Goal: Task Accomplishment & Management: Complete application form

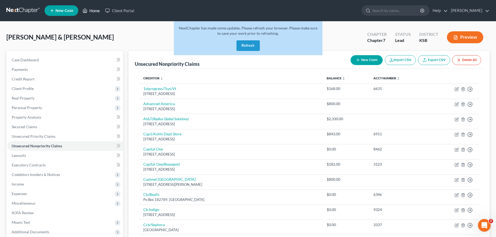
click at [95, 11] on link "Home" at bounding box center [91, 11] width 23 height 10
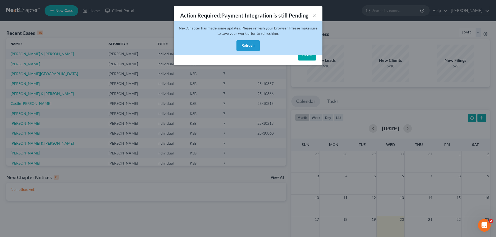
click at [249, 46] on button "Refresh" at bounding box center [247, 45] width 23 height 11
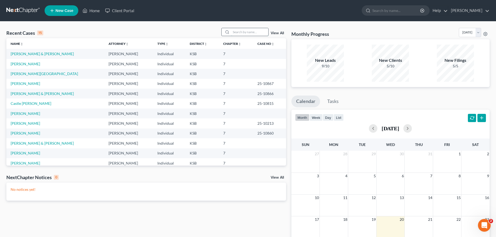
click at [231, 32] on input "search" at bounding box center [249, 32] width 37 height 8
type input "[PERSON_NAME]"
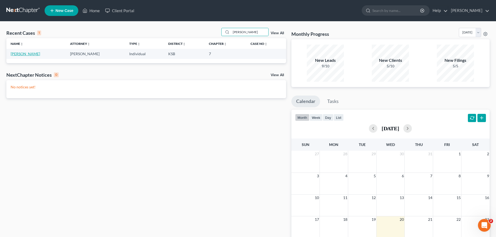
click at [20, 53] on link "[PERSON_NAME]" at bounding box center [25, 53] width 29 height 5
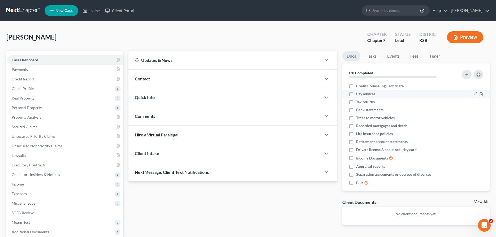
click at [356, 95] on label "Pay advices" at bounding box center [365, 93] width 19 height 5
click at [358, 95] on input "Pay advices" at bounding box center [359, 92] width 3 height 3
checkbox input "true"
click at [356, 101] on label "Tax returns" at bounding box center [365, 101] width 19 height 5
click at [358, 101] on input "Tax returns" at bounding box center [359, 100] width 3 height 3
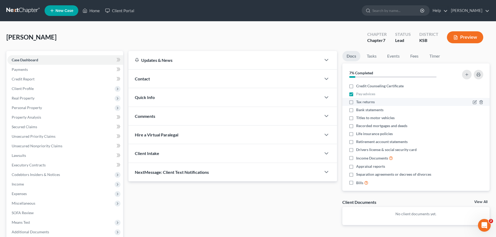
checkbox input "true"
click at [356, 109] on label "Bank statements" at bounding box center [369, 109] width 27 height 5
click at [358, 109] on input "Bank statements" at bounding box center [359, 108] width 3 height 3
checkbox input "true"
click at [356, 119] on label "Titles to motor vehicles" at bounding box center [375, 117] width 38 height 5
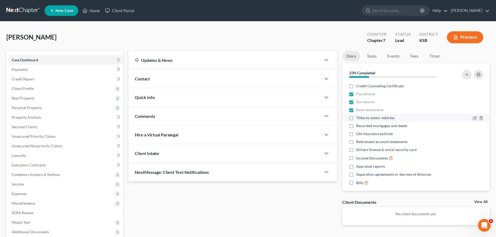
click at [358, 119] on input "Titles to motor vehicles" at bounding box center [359, 116] width 3 height 3
checkbox input "true"
click at [356, 126] on label "Recorded mortgages and deeds" at bounding box center [381, 125] width 51 height 5
click at [358, 126] on input "Recorded mortgages and deeds" at bounding box center [359, 124] width 3 height 3
checkbox input "true"
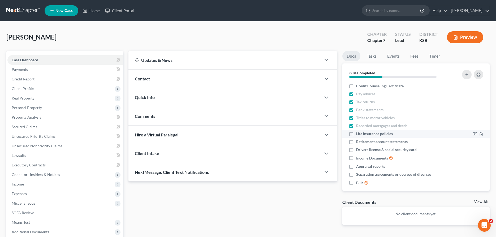
click at [356, 134] on label "Life insurance policies" at bounding box center [374, 133] width 37 height 5
click at [358, 134] on input "Life insurance policies" at bounding box center [359, 132] width 3 height 3
checkbox input "true"
click at [356, 141] on label "Retirement account statements" at bounding box center [381, 141] width 51 height 5
click at [358, 141] on input "Retirement account statements" at bounding box center [359, 140] width 3 height 3
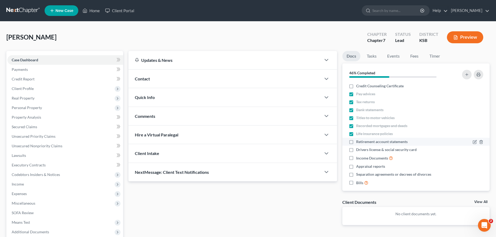
checkbox input "true"
click at [356, 150] on label "Drivers license & social security card" at bounding box center [386, 149] width 60 height 5
click at [358, 150] on input "Drivers license & social security card" at bounding box center [359, 148] width 3 height 3
checkbox input "true"
click at [356, 157] on label "Income Documents" at bounding box center [374, 158] width 37 height 6
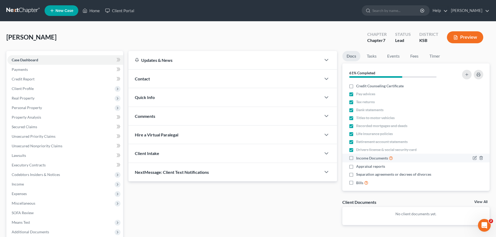
click at [358, 157] on input "Income Documents" at bounding box center [359, 156] width 3 height 3
checkbox input "true"
click at [356, 166] on label "Appraisal reports" at bounding box center [370, 166] width 29 height 5
click at [358, 166] on input "Appraisal reports" at bounding box center [359, 165] width 3 height 3
checkbox input "true"
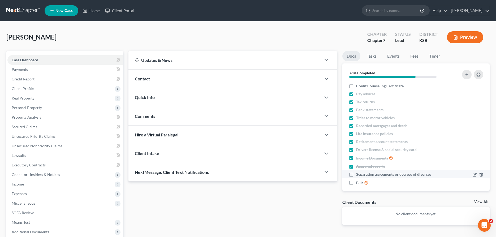
click at [356, 174] on label "Separation agreements or decrees of divorces" at bounding box center [393, 174] width 75 height 5
click at [358, 174] on input "Separation agreements or decrees of divorces" at bounding box center [359, 173] width 3 height 3
checkbox input "true"
click at [356, 181] on label "Bills" at bounding box center [362, 183] width 12 height 6
click at [358, 181] on input "Bills" at bounding box center [359, 181] width 3 height 3
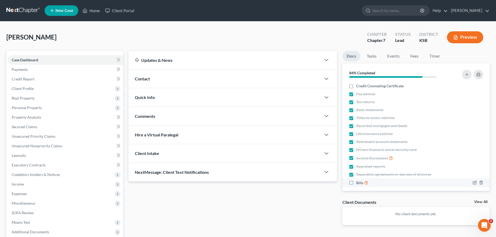
checkbox input "true"
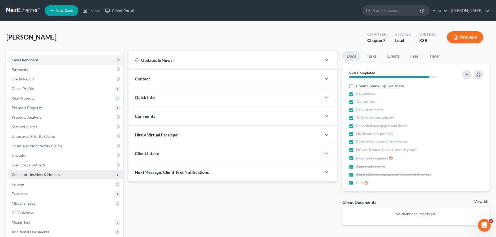
scroll to position [54, 0]
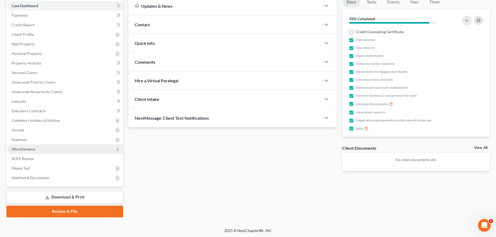
click at [42, 149] on span "Miscellaneous" at bounding box center [65, 149] width 116 height 10
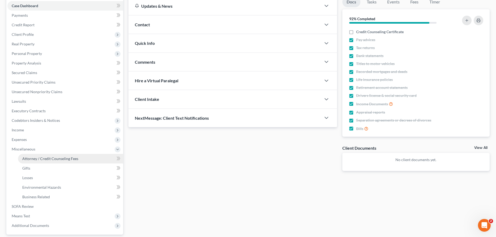
click at [44, 159] on span "Attorney / Credit Counseling Fees" at bounding box center [50, 158] width 56 height 5
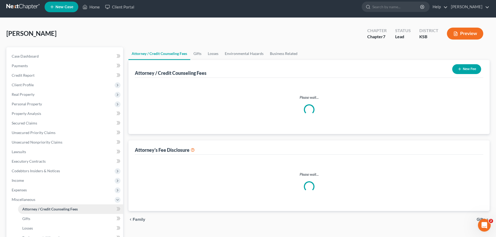
select select "0"
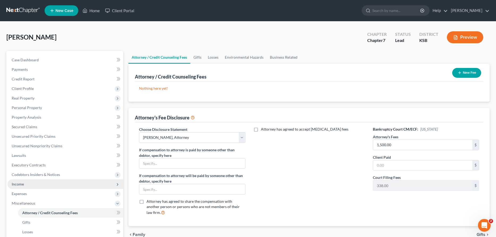
click at [20, 184] on span "Income" at bounding box center [18, 184] width 12 height 5
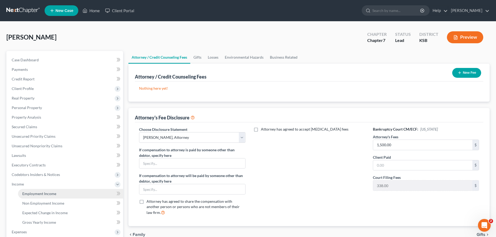
click at [24, 190] on link "Employment Income" at bounding box center [70, 194] width 105 height 10
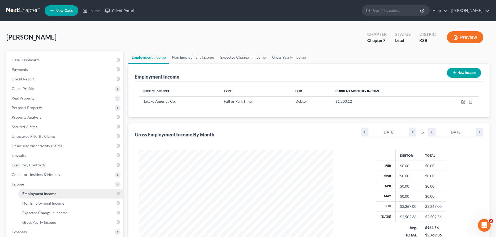
scroll to position [97, 204]
click at [464, 101] on icon "button" at bounding box center [463, 102] width 4 height 4
select select "0"
select select "17"
select select "1"
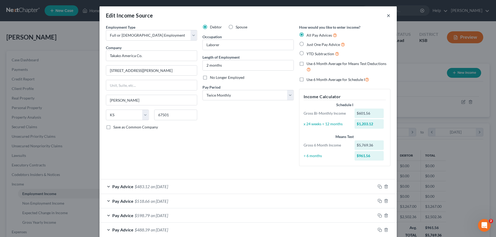
click at [389, 15] on button "×" at bounding box center [388, 15] width 4 height 6
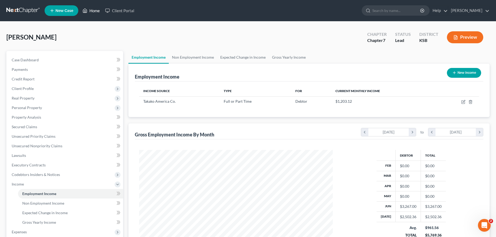
click at [95, 11] on link "Home" at bounding box center [91, 11] width 23 height 10
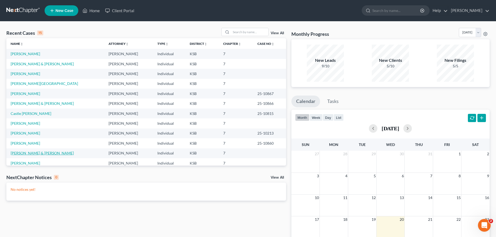
click at [35, 152] on link "[PERSON_NAME] & [PERSON_NAME]" at bounding box center [42, 153] width 63 height 5
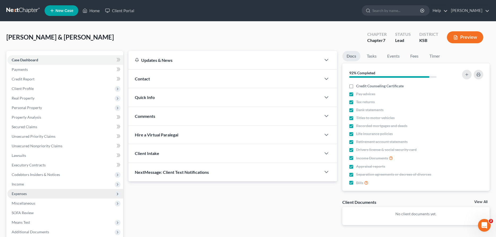
click at [14, 193] on span "Expenses" at bounding box center [19, 193] width 15 height 5
click at [36, 204] on link "Home" at bounding box center [70, 203] width 105 height 10
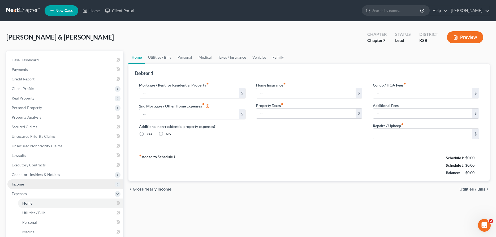
type input "855.00"
type input "0.00"
radio input "true"
type input "175.00"
type input "0.00"
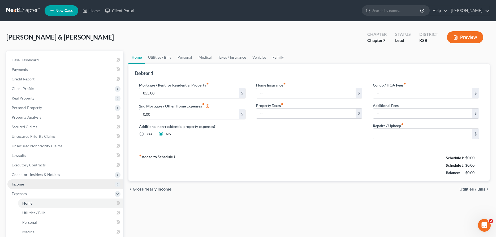
type input "0.00"
type input "200.00"
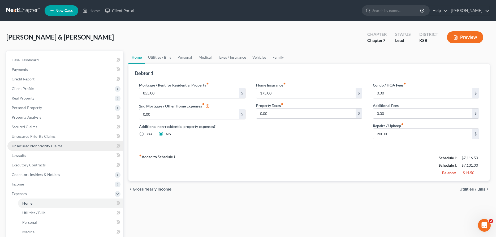
click at [20, 145] on span "Unsecured Nonpriority Claims" at bounding box center [37, 146] width 51 height 5
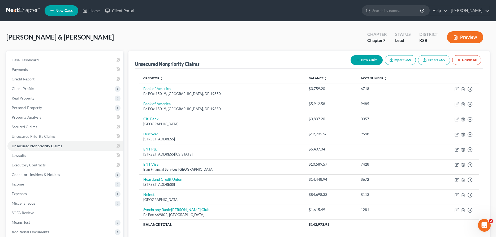
click at [356, 62] on icon "button" at bounding box center [358, 60] width 4 height 4
select select "2"
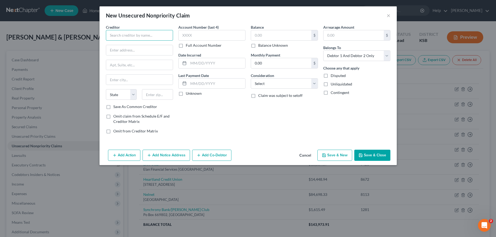
click at [153, 37] on input "text" at bounding box center [139, 35] width 67 height 11
type input "Synchrony Bank/Care Credit"
type input "Po Box 71715"
type input "[GEOGRAPHIC_DATA]"
select select "39"
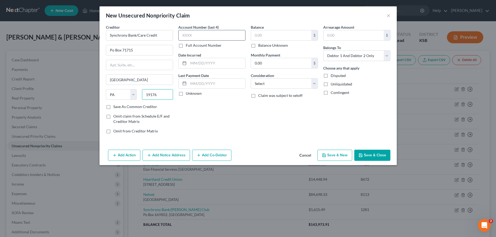
type input "19176"
click at [223, 35] on input "text" at bounding box center [211, 35] width 67 height 11
type input "8621"
click at [281, 35] on input "text" at bounding box center [281, 35] width 60 height 10
type input "121.07"
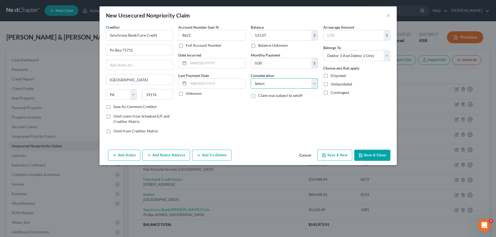
click at [251, 78] on select "Select Cable / Satellite Services Collection Agency Credit Card Debt Debt Couns…" at bounding box center [284, 83] width 67 height 11
select select "9"
click at [338, 153] on button "Save & New" at bounding box center [334, 155] width 35 height 11
select select "2"
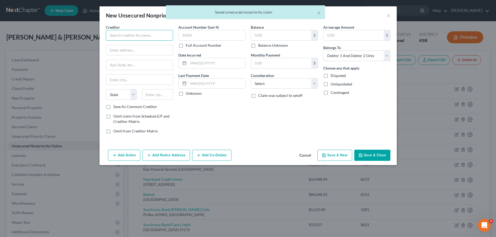
click at [138, 36] on input "text" at bounding box center [139, 35] width 67 height 11
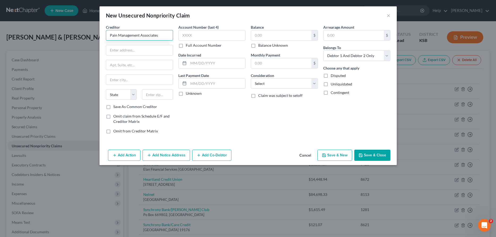
type input "Pain Management Associates"
type input "Po Box 14099"
type input "e"
type input "[GEOGRAPHIC_DATA]"
select select "20"
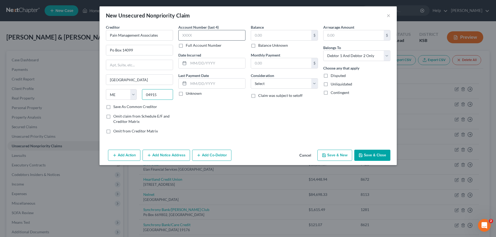
type input "04915"
click at [193, 37] on input "text" at bounding box center [211, 35] width 67 height 11
type input "5457"
click at [259, 37] on input "text" at bounding box center [281, 35] width 60 height 10
type input "500.00"
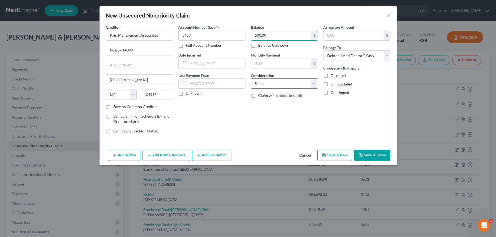
click at [251, 78] on select "Select Cable / Satellite Services Collection Agency Credit Card Debt Debt Couns…" at bounding box center [284, 83] width 67 height 11
select select "9"
click at [378, 153] on button "Save & Close" at bounding box center [372, 155] width 36 height 11
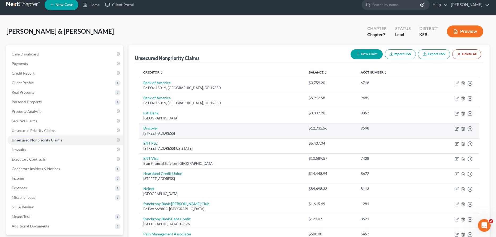
scroll to position [70, 0]
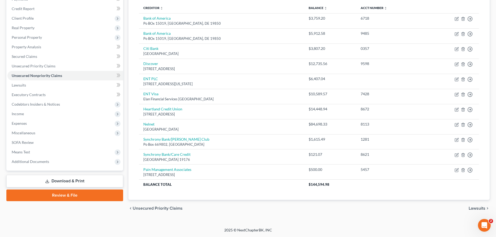
click at [104, 180] on link "Download & Print" at bounding box center [64, 181] width 117 height 12
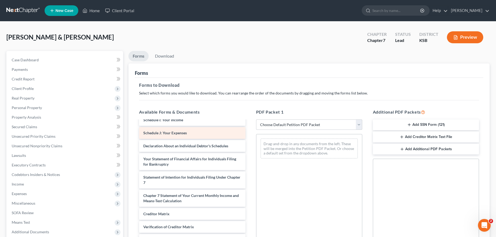
scroll to position [35, 0]
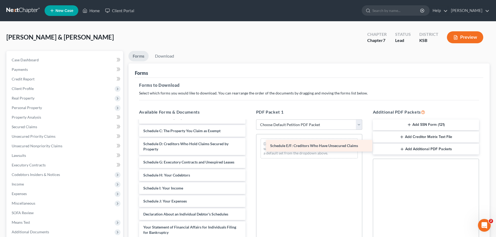
drag, startPoint x: 198, startPoint y: 161, endPoint x: 321, endPoint y: 144, distance: 124.5
click at [249, 144] on div "Schedule E/F: Creditors Who Have Unsecured Claims Voluntary Petition for Indivi…" at bounding box center [192, 209] width 115 height 246
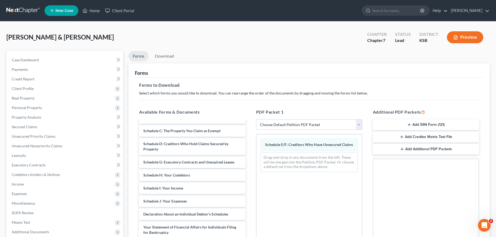
scroll to position [90, 0]
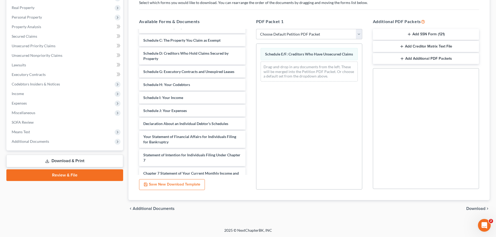
click at [471, 208] on span "Download" at bounding box center [475, 208] width 19 height 4
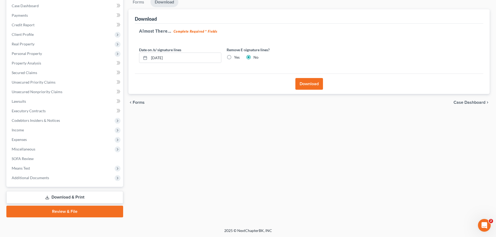
click at [308, 80] on button "Download" at bounding box center [309, 84] width 28 height 12
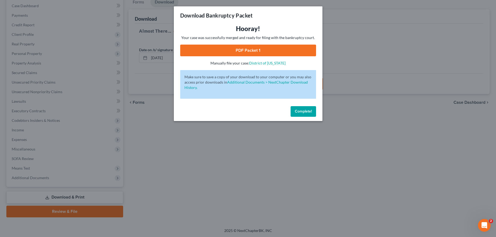
click at [264, 47] on link "PDF Packet 1" at bounding box center [248, 51] width 136 height 12
click at [304, 110] on span "Complete!" at bounding box center [303, 111] width 17 height 5
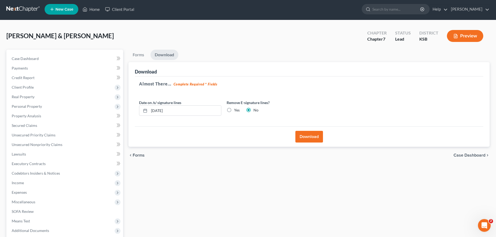
scroll to position [0, 0]
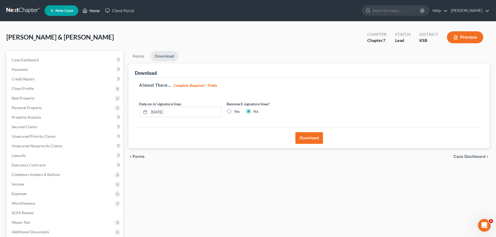
click at [96, 8] on link "Home" at bounding box center [91, 11] width 23 height 10
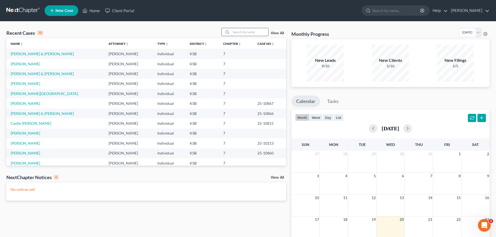
click at [241, 33] on input "search" at bounding box center [249, 32] width 37 height 8
type input "[PERSON_NAME]"
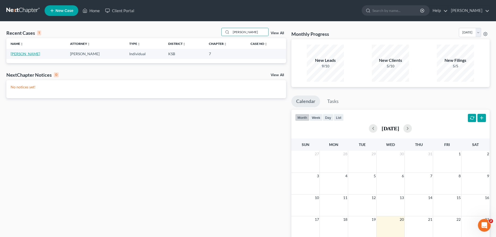
click at [20, 54] on link "[PERSON_NAME]" at bounding box center [25, 53] width 29 height 5
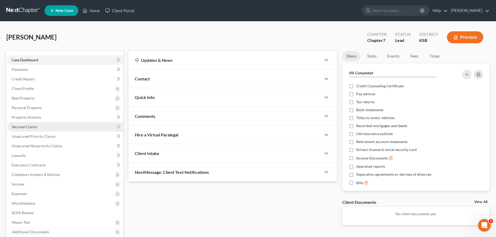
scroll to position [54, 0]
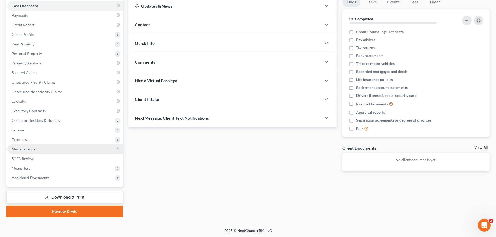
click at [29, 150] on span "Miscellaneous" at bounding box center [24, 149] width 24 height 5
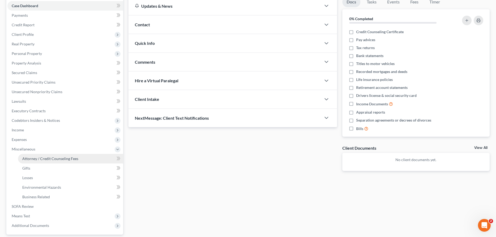
click at [31, 158] on span "Attorney / Credit Counseling Fees" at bounding box center [50, 158] width 56 height 5
select select "0"
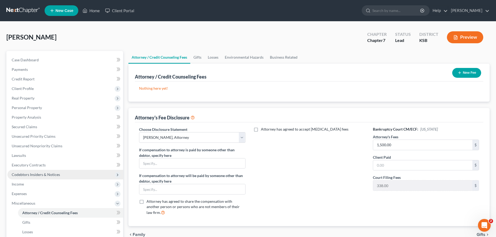
scroll to position [54, 0]
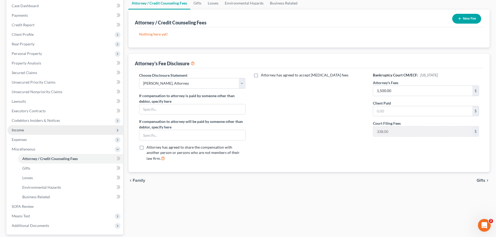
click at [21, 131] on span "Income" at bounding box center [18, 130] width 12 height 5
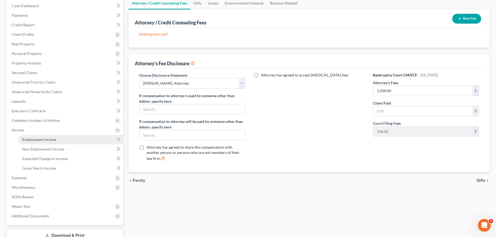
click at [22, 137] on link "Employment Income" at bounding box center [70, 140] width 105 height 10
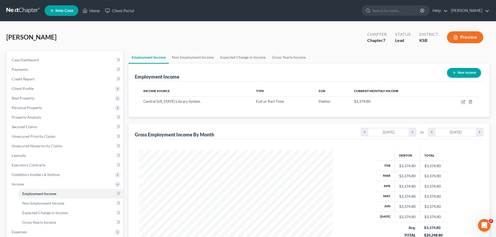
scroll to position [97, 204]
click at [464, 102] on icon "button" at bounding box center [463, 102] width 4 height 4
select select "0"
select select "17"
select select "0"
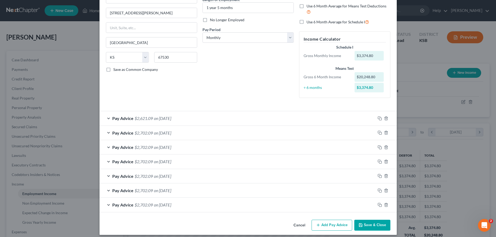
scroll to position [62, 0]
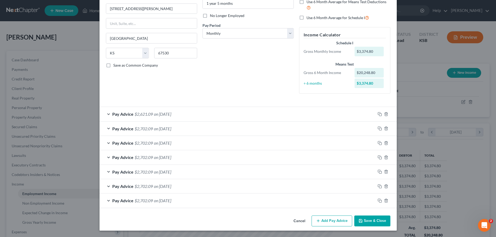
click at [369, 219] on button "Save & Close" at bounding box center [372, 220] width 36 height 11
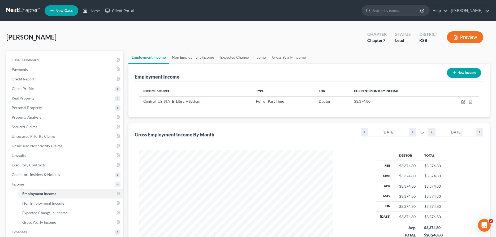
click at [98, 9] on link "Home" at bounding box center [91, 11] width 23 height 10
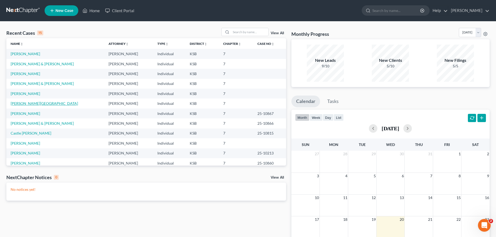
click at [28, 104] on link "[PERSON_NAME][GEOGRAPHIC_DATA]" at bounding box center [44, 103] width 67 height 5
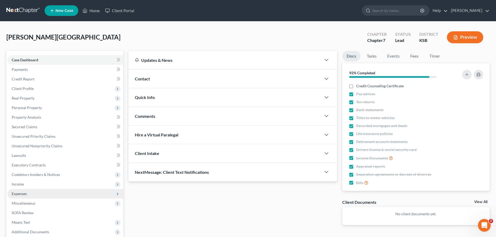
click at [25, 193] on span "Expenses" at bounding box center [19, 193] width 15 height 5
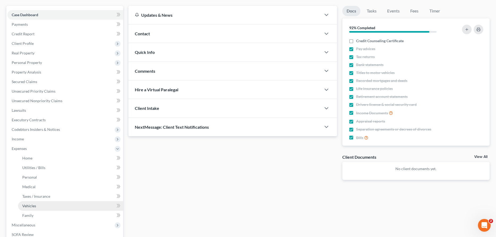
scroll to position [54, 0]
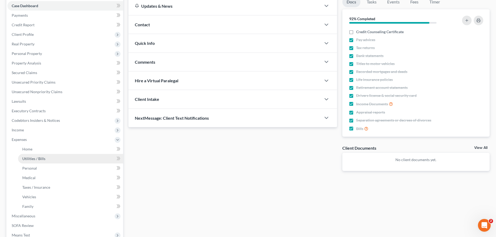
click at [35, 155] on link "Utilities / Bills" at bounding box center [70, 159] width 105 height 10
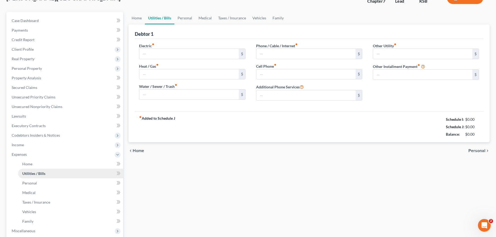
type input "275.00"
type input "125.00"
type input "110.00"
type input "250.00"
type input "230.00"
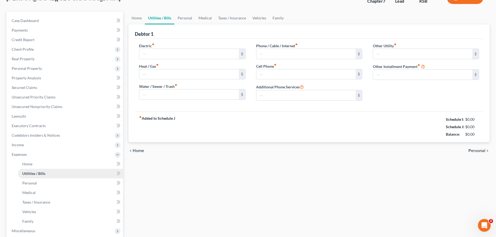
type input "0.00"
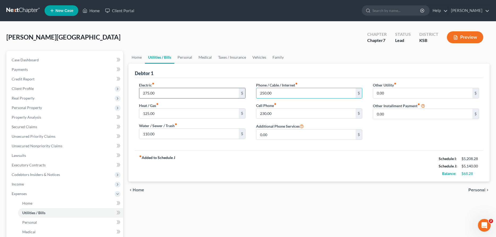
drag, startPoint x: 287, startPoint y: 95, endPoint x: 233, endPoint y: 92, distance: 54.2
click at [233, 92] on div "Electric fiber_manual_record 275.00 $ Heat / Gas fiber_manual_record 125.00 $ W…" at bounding box center [309, 113] width 350 height 62
drag, startPoint x: 281, startPoint y: 114, endPoint x: 238, endPoint y: 115, distance: 43.0
click at [256, 115] on input "230.00" at bounding box center [305, 113] width 99 height 10
type input "276.96"
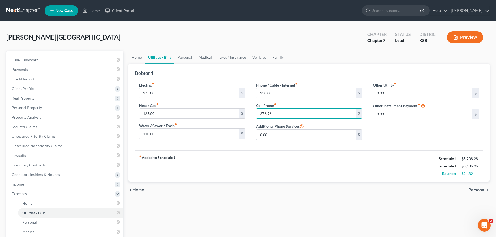
click at [205, 57] on link "Medical" at bounding box center [205, 57] width 20 height 13
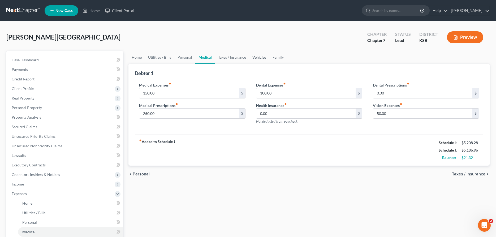
click at [258, 56] on link "Vehicles" at bounding box center [259, 57] width 20 height 13
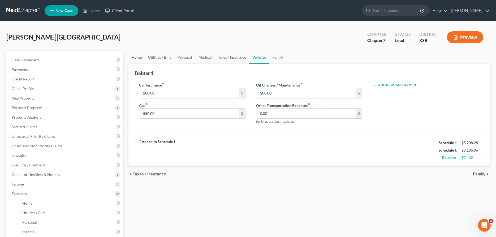
click at [136, 55] on link "Home" at bounding box center [136, 57] width 16 height 13
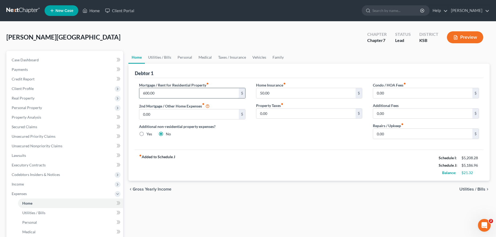
click at [179, 91] on input "600.00" at bounding box center [188, 93] width 99 height 10
type input "800.00"
click at [278, 57] on link "Family" at bounding box center [278, 57] width 18 height 13
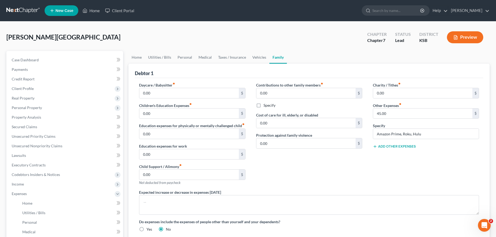
click at [399, 143] on div "Add Other Expenses" at bounding box center [426, 145] width 106 height 5
click at [399, 147] on button "Add Other Expenses" at bounding box center [394, 146] width 43 height 4
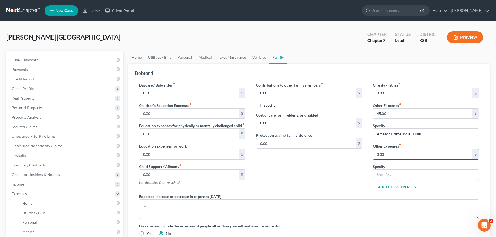
click at [396, 152] on input "0.00" at bounding box center [422, 154] width 99 height 10
type input "150.00"
type input "X"
type input "Court Fines"
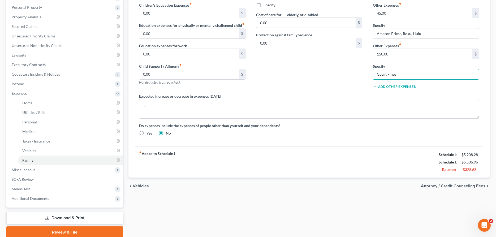
scroll to position [108, 0]
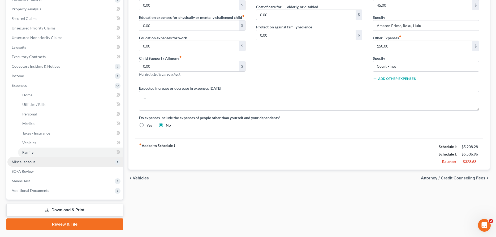
click at [39, 162] on span "Miscellaneous" at bounding box center [65, 162] width 116 height 10
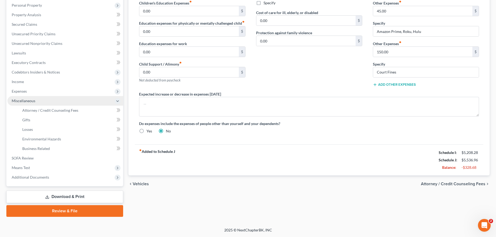
scroll to position [102, 0]
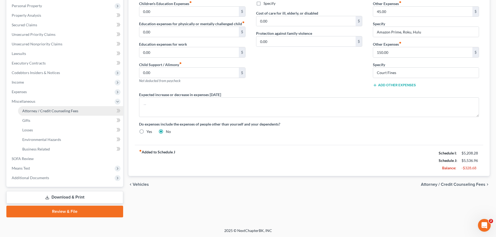
click at [48, 112] on span "Attorney / Credit Counseling Fees" at bounding box center [50, 110] width 56 height 5
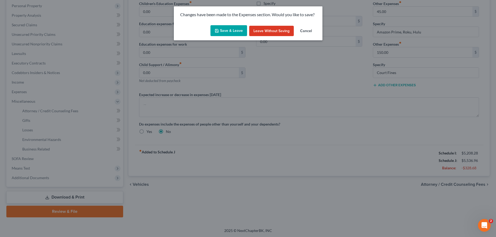
click at [221, 32] on button "Save & Leave" at bounding box center [228, 30] width 37 height 11
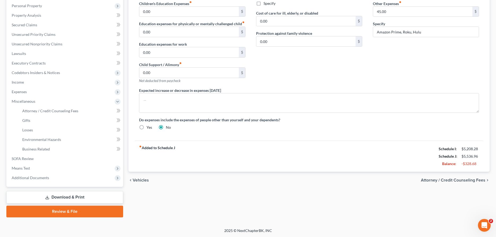
select select "0"
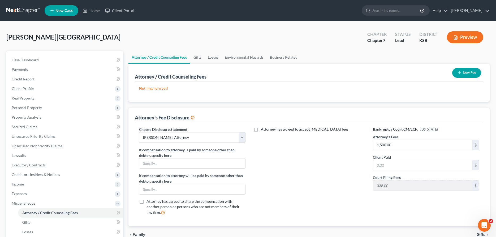
scroll to position [102, 0]
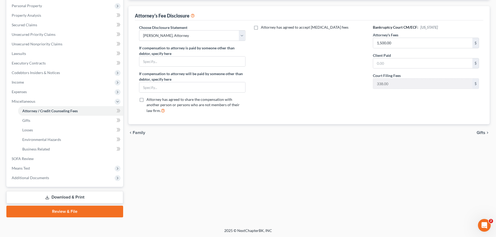
click at [76, 195] on link "Download & Print" at bounding box center [64, 197] width 117 height 12
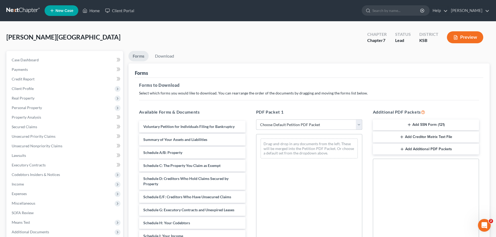
click at [256, 119] on select "Choose Default Petition PDF Packet Complete Bankruptcy Petition (all forms and …" at bounding box center [309, 124] width 106 height 11
select select "4"
click option "District of KS" at bounding box center [0, 0] width 0 height 0
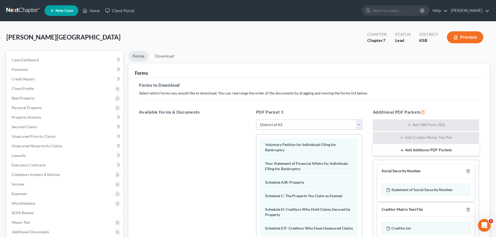
scroll to position [91, 0]
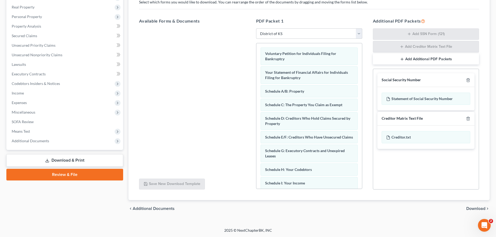
click at [472, 205] on div "chevron_left Additional Documents Download chevron_right" at bounding box center [308, 208] width 361 height 17
click at [472, 208] on span "Download" at bounding box center [475, 208] width 19 height 4
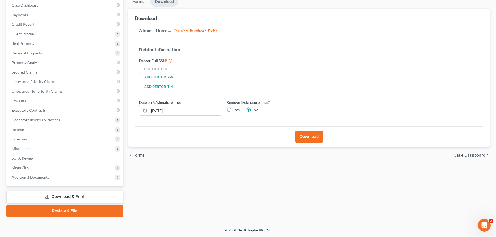
scroll to position [54, 0]
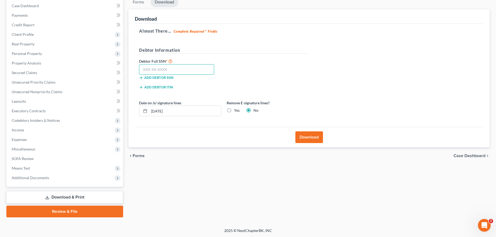
click at [176, 72] on input "text" at bounding box center [176, 69] width 75 height 11
type input "515-84-3670"
click at [305, 135] on button "Download" at bounding box center [309, 137] width 28 height 12
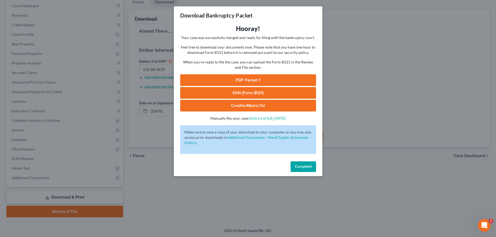
click at [247, 77] on link "PDF Packet 1" at bounding box center [248, 80] width 136 height 12
click at [298, 167] on span "Complete!" at bounding box center [303, 166] width 17 height 5
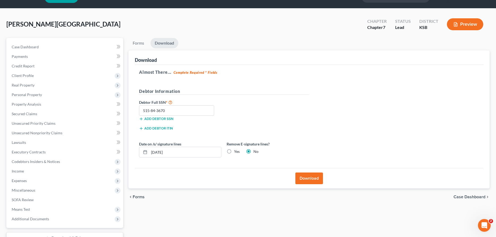
scroll to position [0, 0]
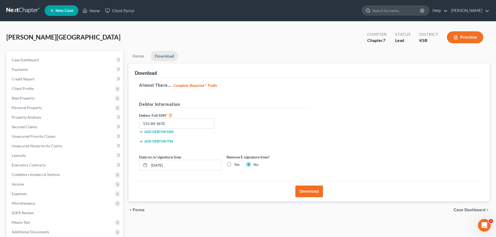
click at [377, 10] on input "search" at bounding box center [396, 11] width 49 height 10
type input "[PERSON_NAME]"
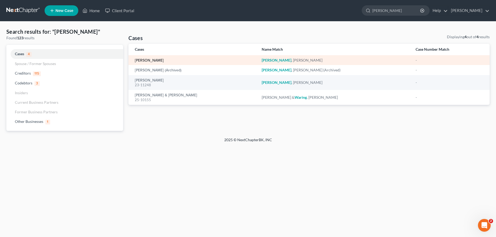
click at [147, 62] on link "[PERSON_NAME]" at bounding box center [149, 61] width 29 height 4
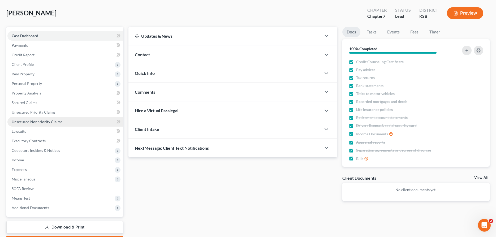
scroll to position [54, 0]
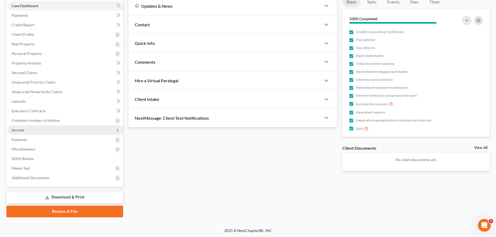
click at [36, 130] on span "Income" at bounding box center [65, 130] width 116 height 10
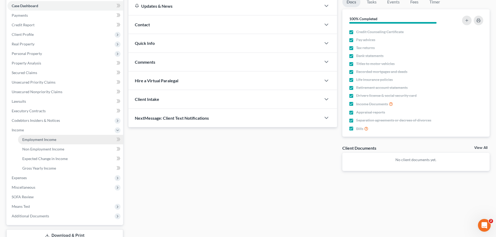
click at [38, 138] on span "Employment Income" at bounding box center [39, 139] width 34 height 5
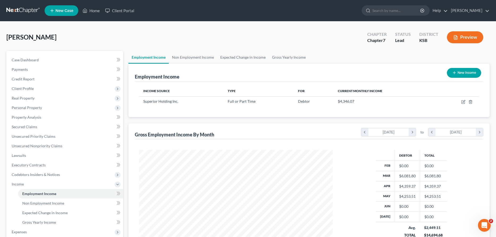
scroll to position [97, 204]
click at [462, 101] on icon "button" at bounding box center [463, 102] width 4 height 4
select select "0"
select select "17"
select select "2"
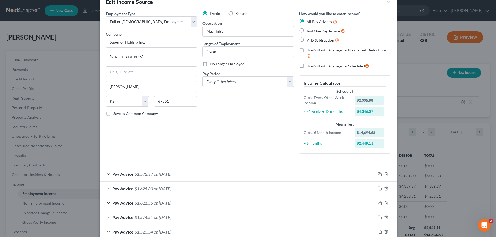
scroll to position [0, 0]
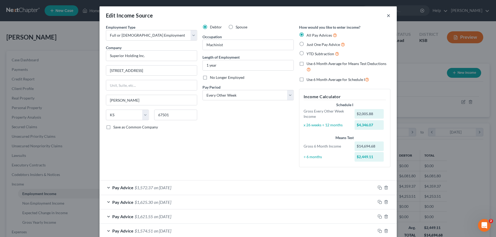
click at [389, 16] on button "×" at bounding box center [388, 15] width 4 height 6
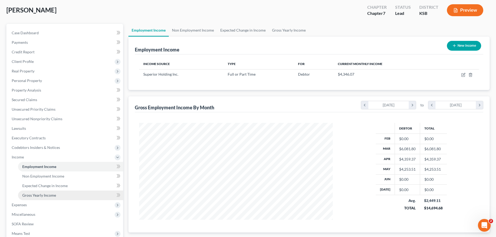
scroll to position [54, 0]
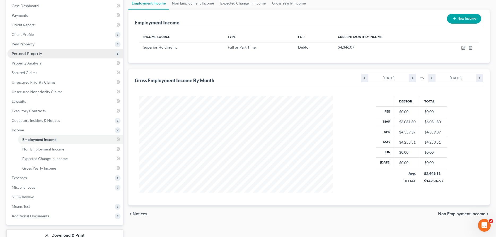
click at [25, 51] on span "Personal Property" at bounding box center [65, 54] width 116 height 10
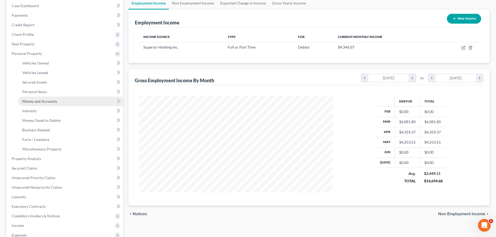
click at [34, 100] on span "Money and Accounts" at bounding box center [39, 101] width 35 height 5
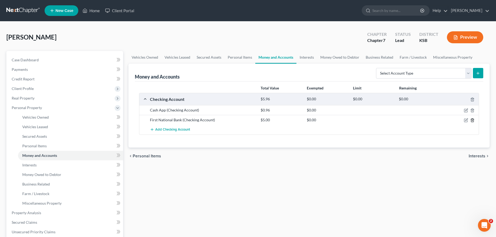
click at [473, 120] on icon "button" at bounding box center [472, 120] width 2 height 3
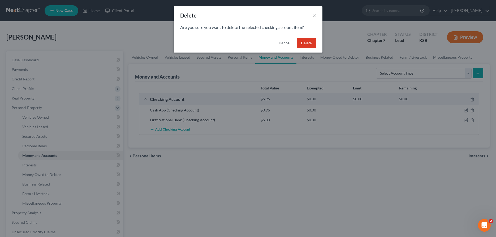
click at [312, 41] on button "Delete" at bounding box center [306, 43] width 19 height 11
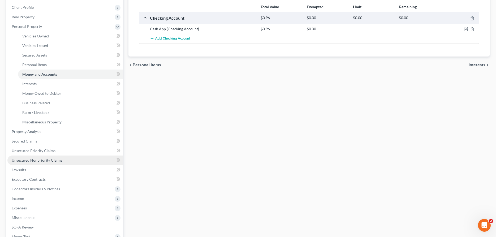
click at [45, 159] on span "Unsecured Nonpriority Claims" at bounding box center [37, 160] width 51 height 5
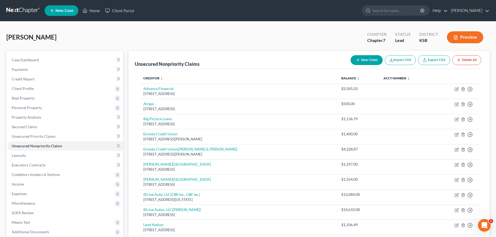
click at [364, 59] on button "New Claim" at bounding box center [366, 60] width 32 height 10
select select "0"
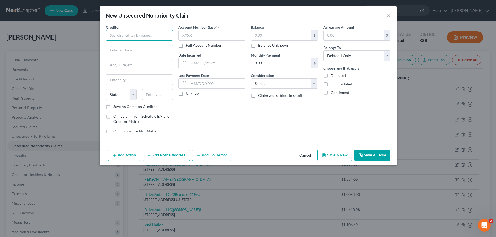
click at [161, 36] on input "text" at bounding box center [139, 35] width 67 height 11
type input "First National Bank"
click at [163, 48] on div "[STREET_ADDRESS]" at bounding box center [137, 49] width 55 height 5
type input "1 [GEOGRAPHIC_DATA]"
type input "[PERSON_NAME]"
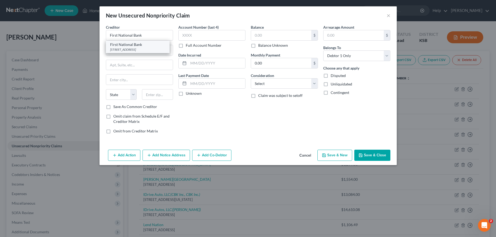
select select "17"
type input "67501"
click at [273, 35] on input "text" at bounding box center [281, 35] width 60 height 10
type input "944.00"
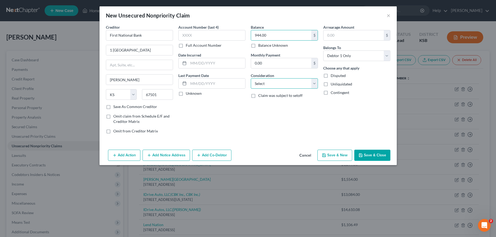
click at [251, 78] on select "Select Cable / Satellite Services Collection Agency Credit Card Debt Debt Couns…" at bounding box center [284, 83] width 67 height 11
select select "15"
click at [380, 154] on button "Save & Close" at bounding box center [372, 155] width 36 height 11
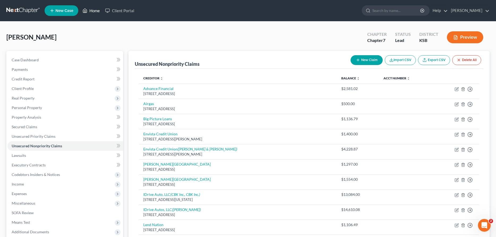
click at [93, 10] on link "Home" at bounding box center [91, 11] width 23 height 10
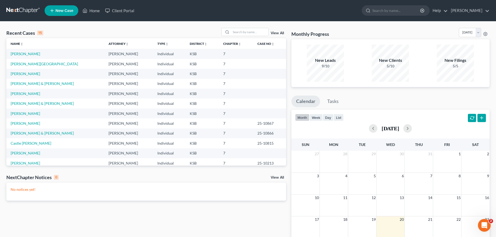
click at [60, 9] on span "New Case" at bounding box center [64, 11] width 18 height 4
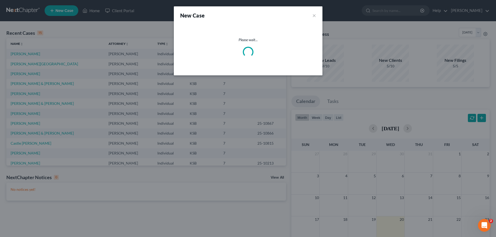
select select "31"
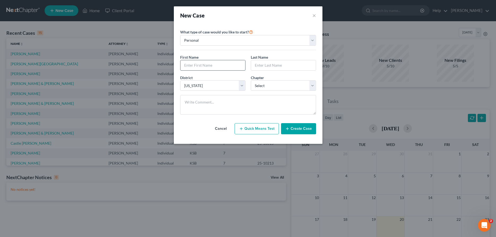
click at [192, 66] on input "text" at bounding box center [212, 65] width 65 height 10
type input "[PERSON_NAME]"
select select "0"
click at [307, 132] on button "Create Case" at bounding box center [298, 128] width 35 height 11
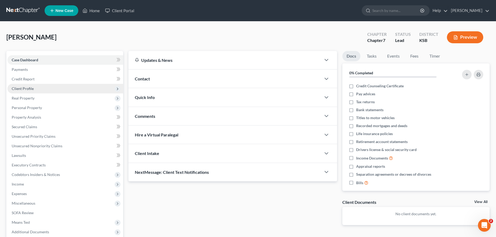
click at [29, 86] on span "Client Profile" at bounding box center [23, 88] width 22 height 5
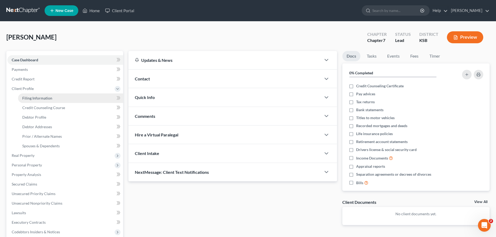
click at [50, 97] on span "Filing Information" at bounding box center [37, 98] width 30 height 5
select select "1"
select select "0"
select select "31"
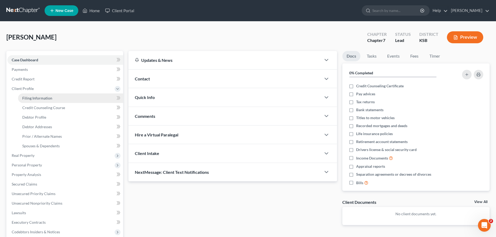
select select "17"
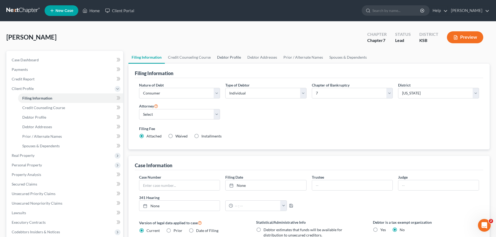
click at [234, 56] on link "Debtor Profile" at bounding box center [229, 57] width 30 height 13
select select "0"
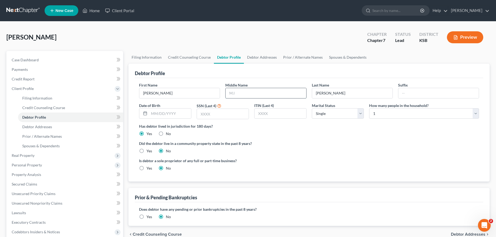
click at [240, 92] on input "text" at bounding box center [265, 93] width 80 height 10
type input "[PERSON_NAME]"
click at [212, 114] on input "text" at bounding box center [223, 114] width 52 height 10
type input "3002"
click at [369, 108] on select "Select 1 2 3 4 5 6 7 8 9 10 11 12 13 14 15 16 17 18 19 20" at bounding box center [424, 113] width 110 height 11
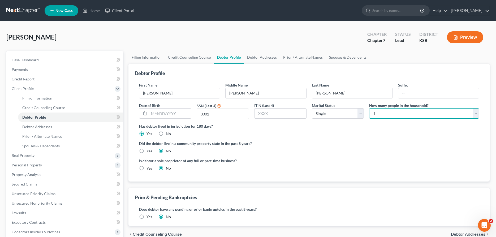
select select "1"
click option "2" at bounding box center [0, 0] width 0 height 0
click at [263, 57] on link "Debtor Addresses" at bounding box center [262, 57] width 36 height 13
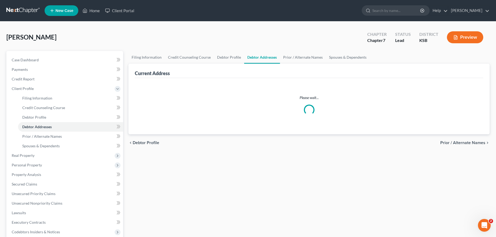
select select "0"
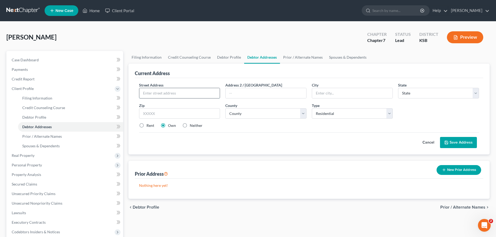
click at [185, 90] on input "text" at bounding box center [179, 93] width 80 height 10
type input "[STREET_ADDRESS]"
type input "[PERSON_NAME]"
select select "17"
type input "67502"
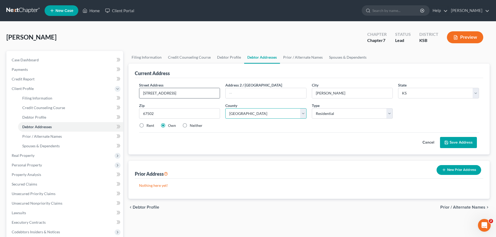
select select "77"
click at [465, 144] on button "Save Address" at bounding box center [458, 142] width 37 height 11
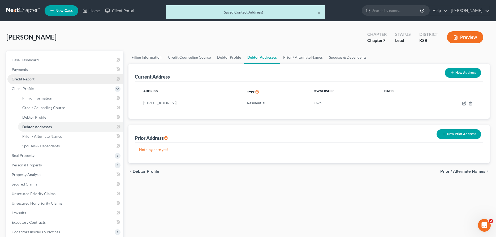
click at [23, 78] on span "Credit Report" at bounding box center [23, 79] width 23 height 5
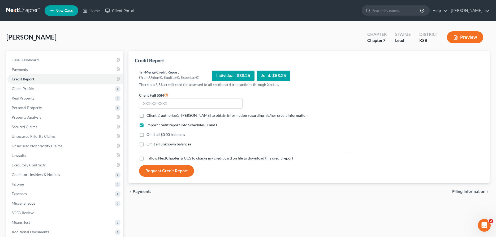
click at [146, 115] on label "Client(s) authorize(s) [PERSON_NAME] to obtain information regarding his/her cr…" at bounding box center [227, 115] width 162 height 5
click at [149, 115] on input "Client(s) authorize(s) [PERSON_NAME] to obtain information regarding his/her cr…" at bounding box center [150, 114] width 3 height 3
checkbox input "true"
click at [146, 157] on label "I allow NextChapter & UCS to charge my credit card on file to download this cre…" at bounding box center [219, 157] width 147 height 5
click at [149, 157] on input "I allow NextChapter & UCS to charge my credit card on file to download this cre…" at bounding box center [150, 156] width 3 height 3
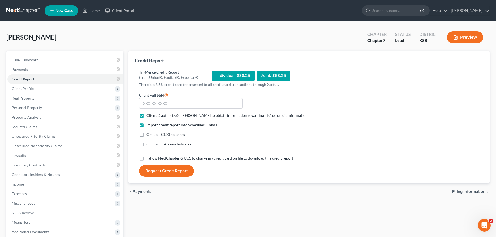
checkbox input "true"
click at [150, 104] on input "text" at bounding box center [190, 103] width 103 height 11
type input "512-90-3002"
click at [165, 175] on button "Request Credit Report" at bounding box center [166, 171] width 55 height 12
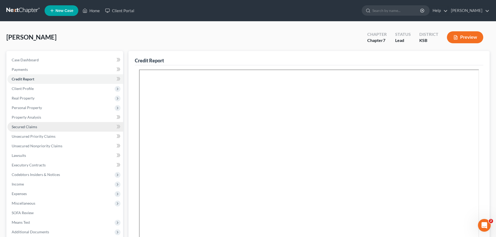
click at [29, 126] on span "Secured Claims" at bounding box center [24, 126] width 25 height 5
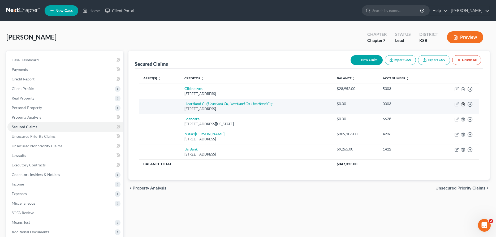
click at [463, 104] on icon "button" at bounding box center [463, 104] width 4 height 4
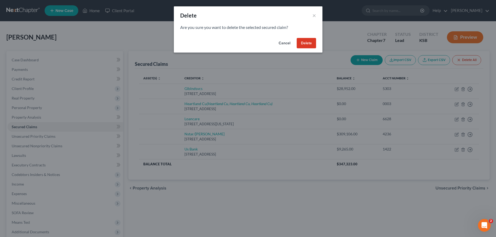
click at [309, 41] on button "Delete" at bounding box center [306, 43] width 19 height 11
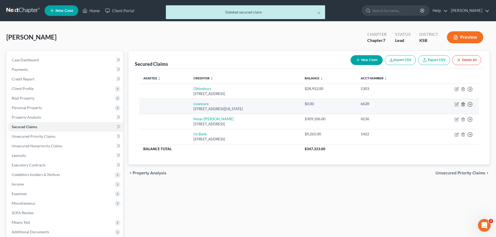
click at [463, 105] on line "button" at bounding box center [463, 104] width 0 height 1
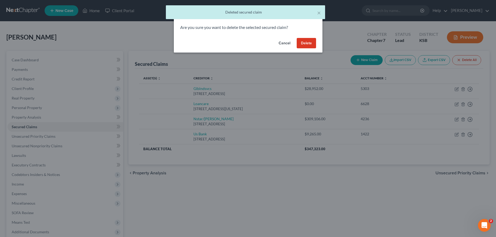
click at [305, 42] on button "Delete" at bounding box center [306, 43] width 19 height 11
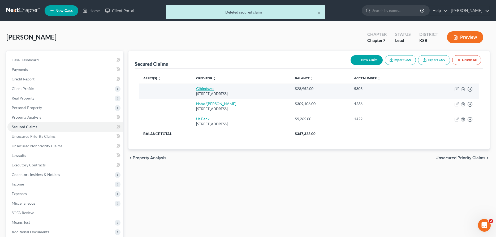
click at [196, 90] on link "Glblndsvcs" at bounding box center [205, 88] width 18 height 5
select select "42"
select select "0"
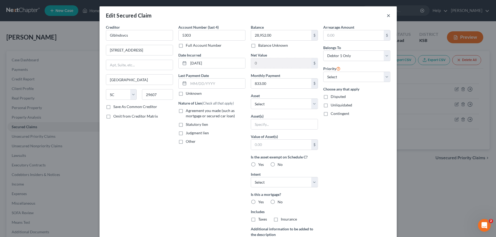
click at [389, 16] on button "×" at bounding box center [388, 15] width 4 height 6
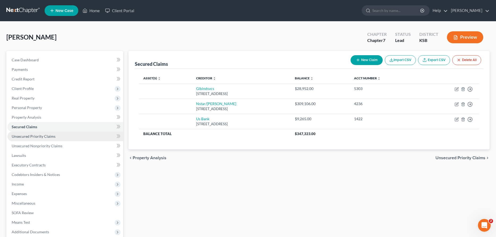
click at [42, 137] on span "Unsecured Priority Claims" at bounding box center [34, 136] width 44 height 5
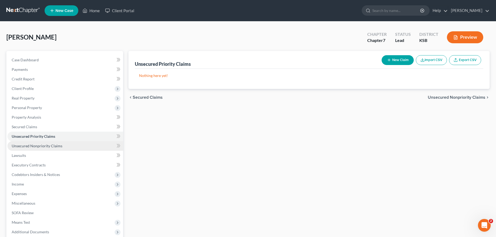
click at [43, 146] on span "Unsecured Nonpriority Claims" at bounding box center [37, 146] width 51 height 5
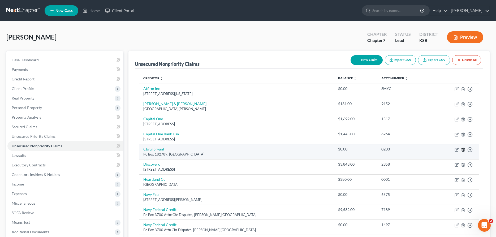
click at [463, 149] on icon "button" at bounding box center [463, 149] width 4 height 4
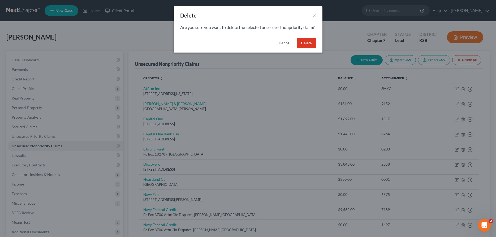
click at [307, 48] on button "Delete" at bounding box center [306, 43] width 19 height 11
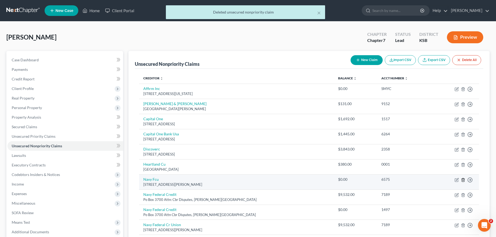
click at [464, 180] on icon "button" at bounding box center [463, 180] width 4 height 4
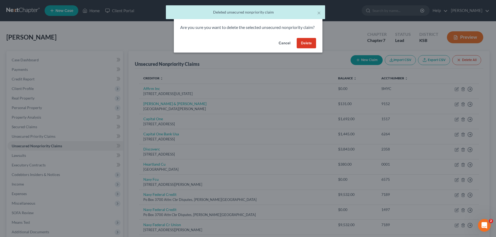
click at [306, 49] on button "Delete" at bounding box center [306, 43] width 19 height 11
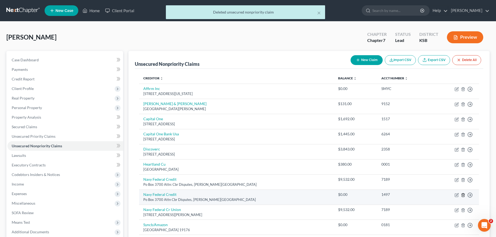
click at [464, 196] on icon "button" at bounding box center [463, 194] width 2 height 3
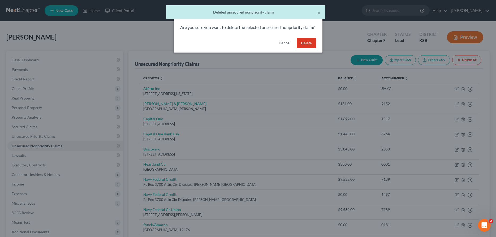
click at [312, 49] on button "Delete" at bounding box center [306, 43] width 19 height 11
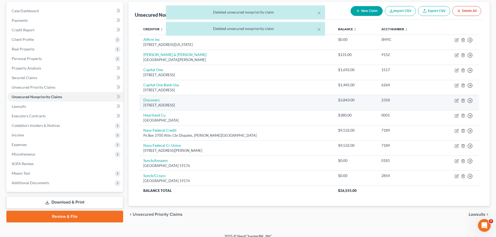
scroll to position [54, 0]
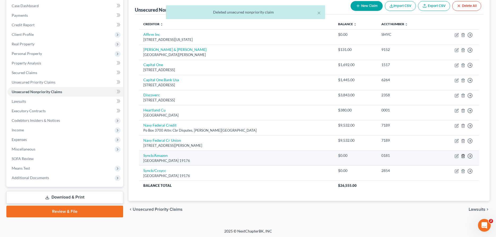
click at [463, 155] on icon "button" at bounding box center [463, 156] width 4 height 4
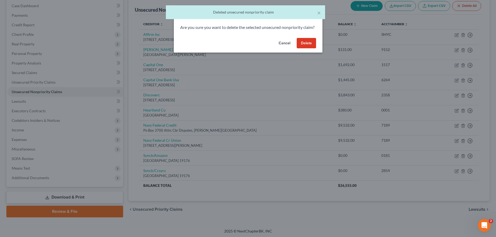
click at [308, 49] on button "Delete" at bounding box center [306, 43] width 19 height 11
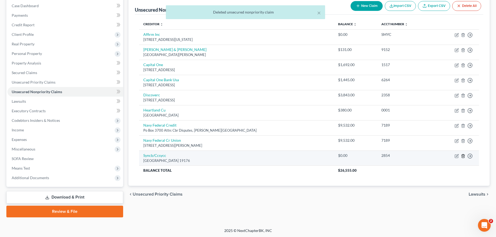
click at [463, 157] on line "button" at bounding box center [463, 156] width 0 height 1
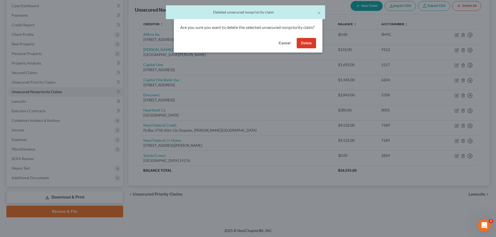
click at [311, 48] on button "Delete" at bounding box center [306, 43] width 19 height 11
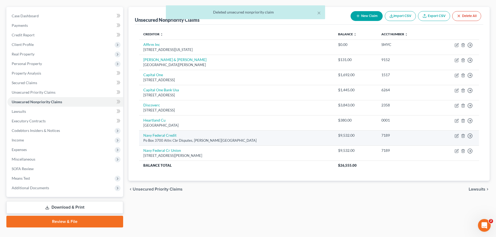
scroll to position [0, 0]
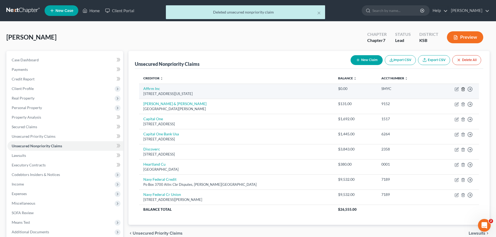
click at [462, 88] on icon "button" at bounding box center [463, 88] width 2 height 3
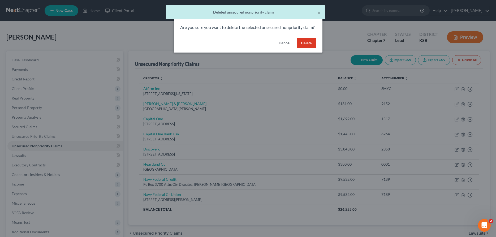
click at [310, 46] on button "Delete" at bounding box center [306, 43] width 19 height 11
